Goal: Find specific page/section: Find specific page/section

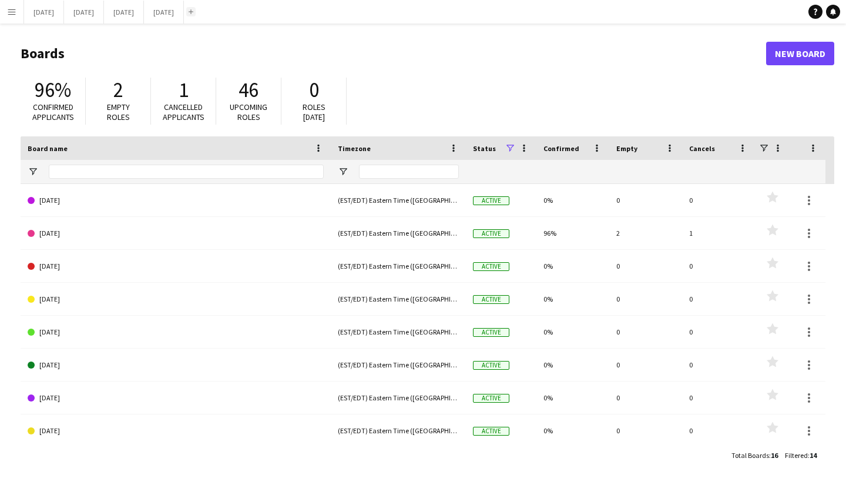
click at [193, 9] on app-icon "Add" at bounding box center [191, 11] width 5 height 5
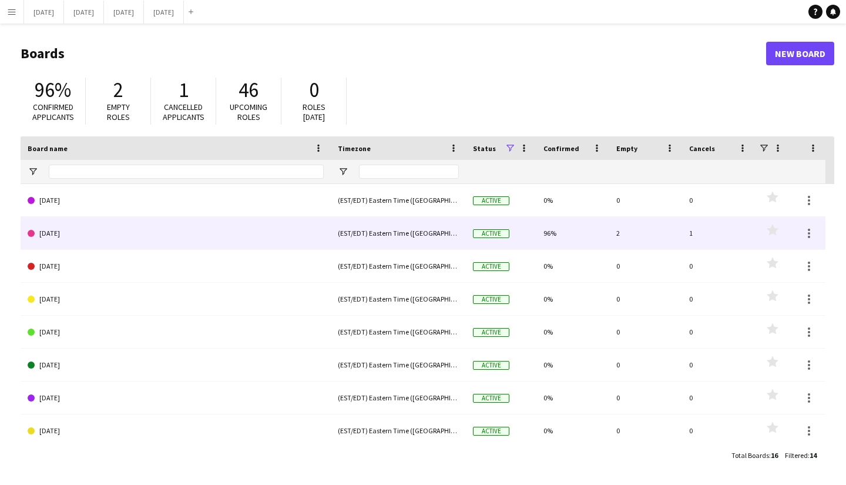
click at [131, 226] on link "[DATE]" at bounding box center [176, 233] width 296 height 33
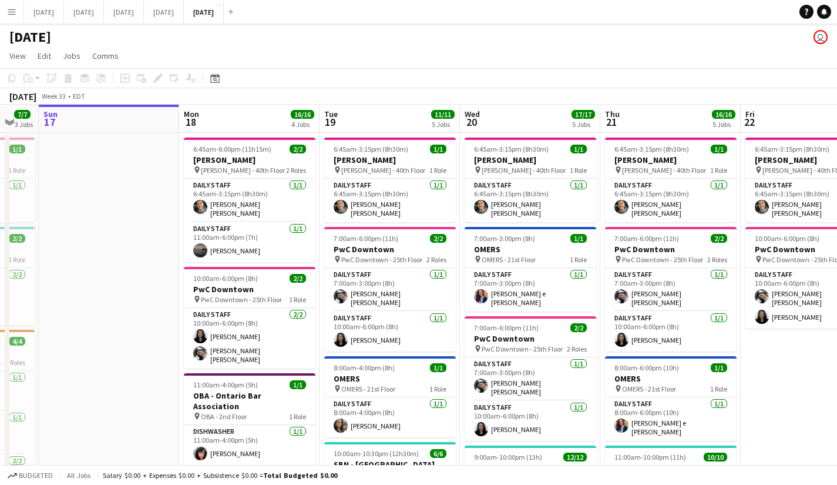
scroll to position [0, 441]
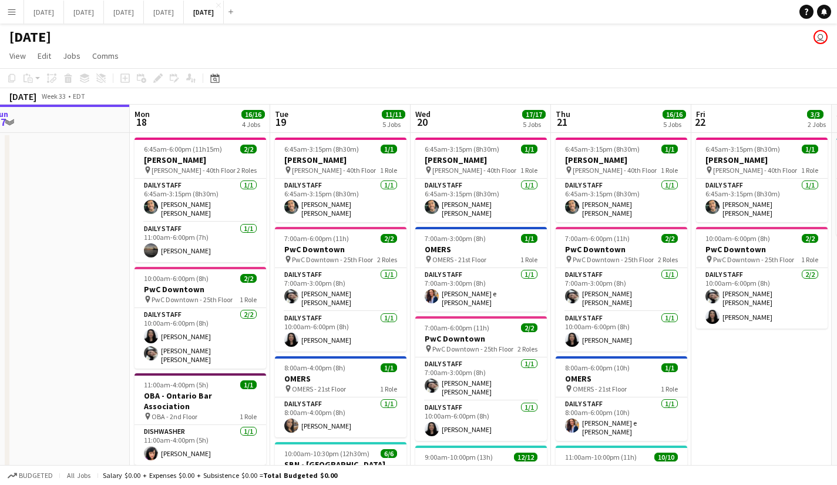
drag, startPoint x: 214, startPoint y: 216, endPoint x: 53, endPoint y: 232, distance: 161.8
click at [54, 232] on app-calendar-viewport "Thu 14 7/7 4 Jobs Fri 15 2/2 1 Job Sat 16 7/7 3 Jobs Sun 17 Mon 18 16/16 4 Jobs…" at bounding box center [418, 438] width 837 height 667
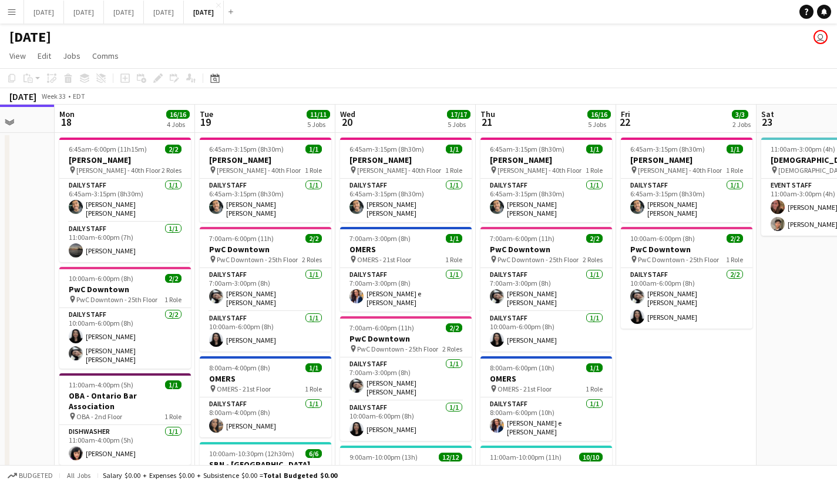
scroll to position [0, 369]
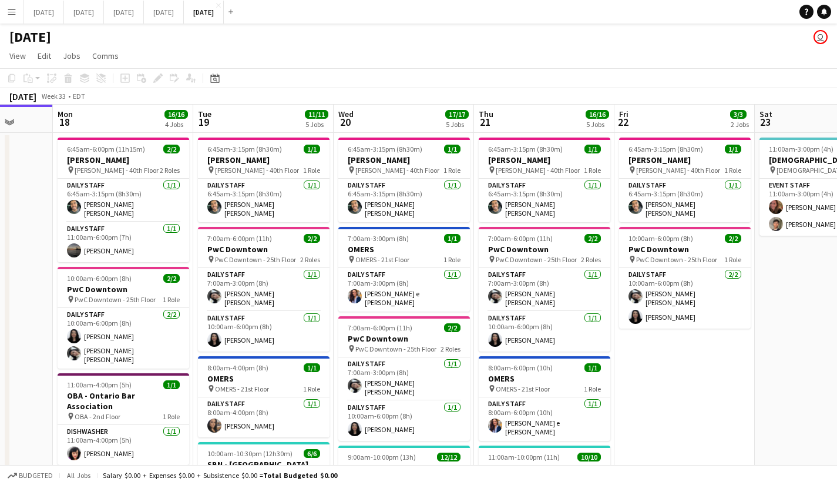
drag, startPoint x: 758, startPoint y: 383, endPoint x: 689, endPoint y: 389, distance: 69.0
click at [689, 389] on app-calendar-viewport "Fri 15 2/2 1 Job Sat 16 7/7 3 Jobs Sun 17 Mon 18 16/16 4 Jobs Tue 19 11/11 5 Jo…" at bounding box center [418, 438] width 837 height 667
